Goal: Find specific page/section: Find specific page/section

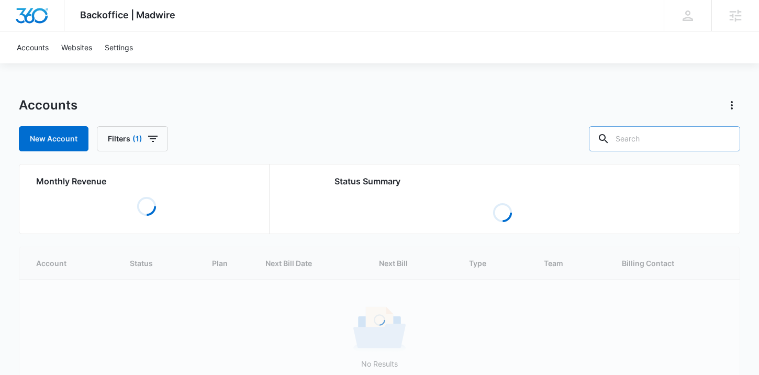
click at [674, 141] on input "text" at bounding box center [664, 138] width 151 height 25
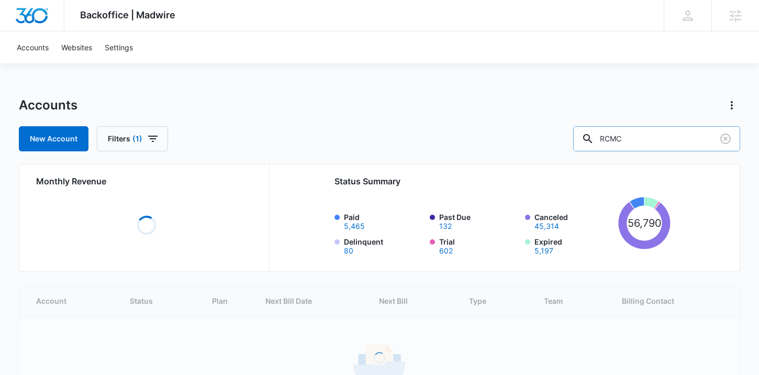
type input "RCMC"
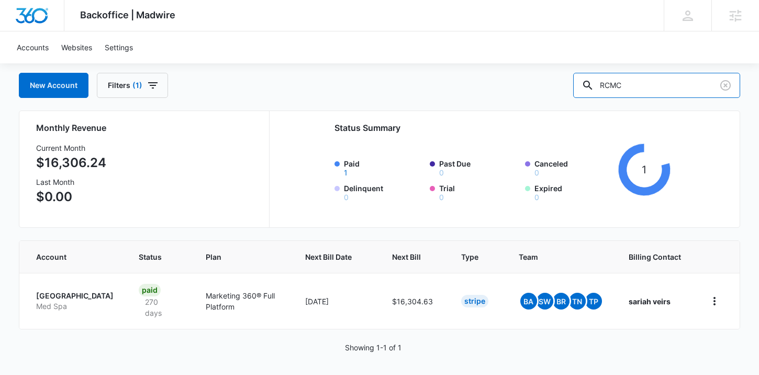
scroll to position [57, 0]
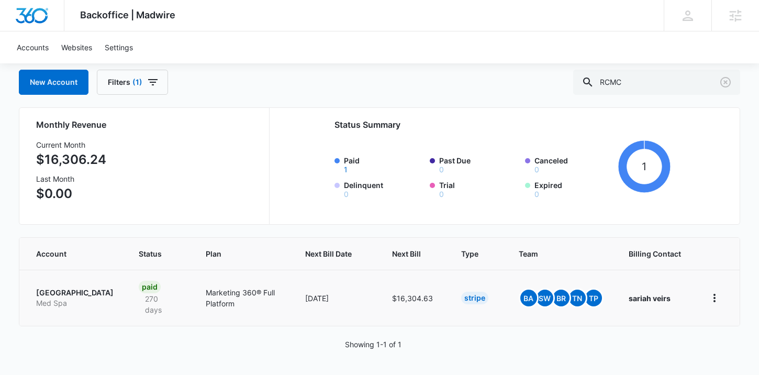
click at [46, 296] on p "[GEOGRAPHIC_DATA]" at bounding box center [74, 292] width 77 height 10
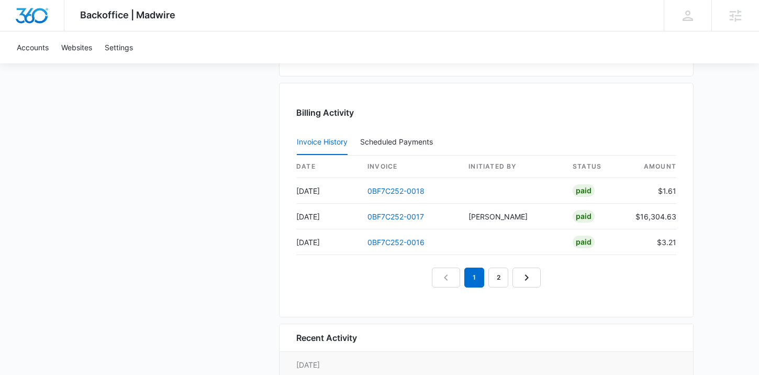
scroll to position [1127, 0]
click at [494, 273] on link "2" at bounding box center [498, 276] width 20 height 20
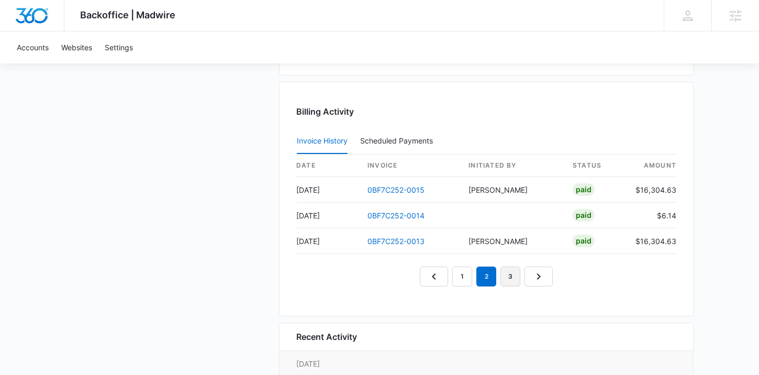
click at [502, 270] on link "3" at bounding box center [510, 276] width 20 height 20
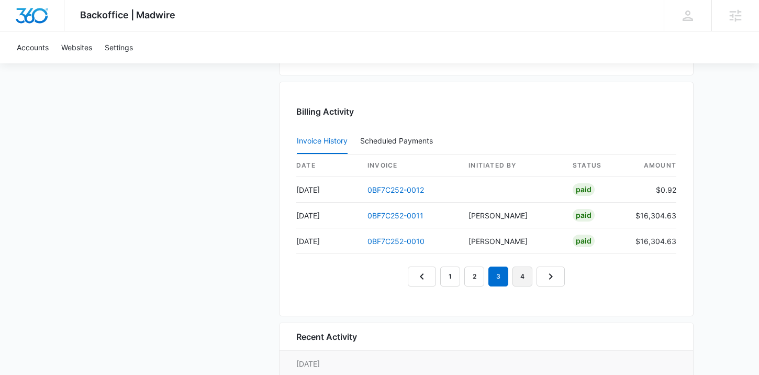
click at [520, 273] on link "4" at bounding box center [522, 276] width 20 height 20
click at [532, 275] on link "5" at bounding box center [534, 276] width 20 height 20
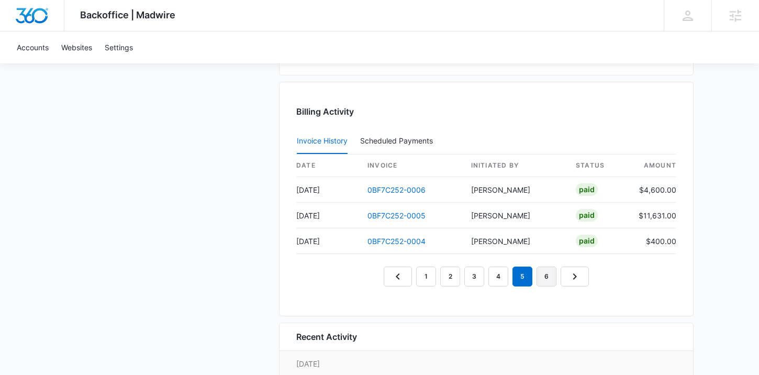
click at [548, 275] on link "6" at bounding box center [546, 276] width 20 height 20
click at [549, 273] on em "6" at bounding box center [546, 276] width 20 height 20
click at [524, 273] on link "5" at bounding box center [522, 276] width 20 height 20
click at [497, 274] on link "4" at bounding box center [498, 276] width 20 height 20
